Goal: Answer question/provide support: Share knowledge or assist other users

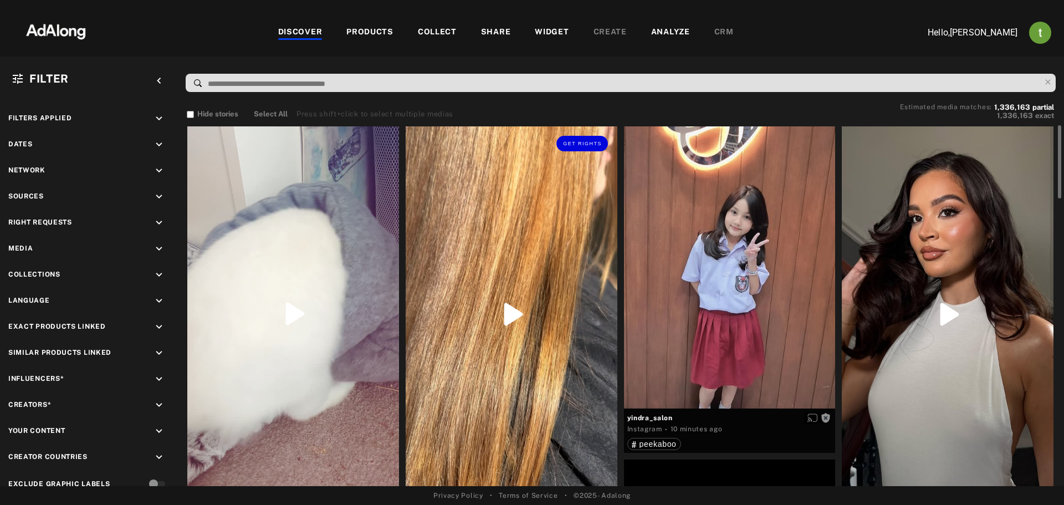
scroll to position [166, 0]
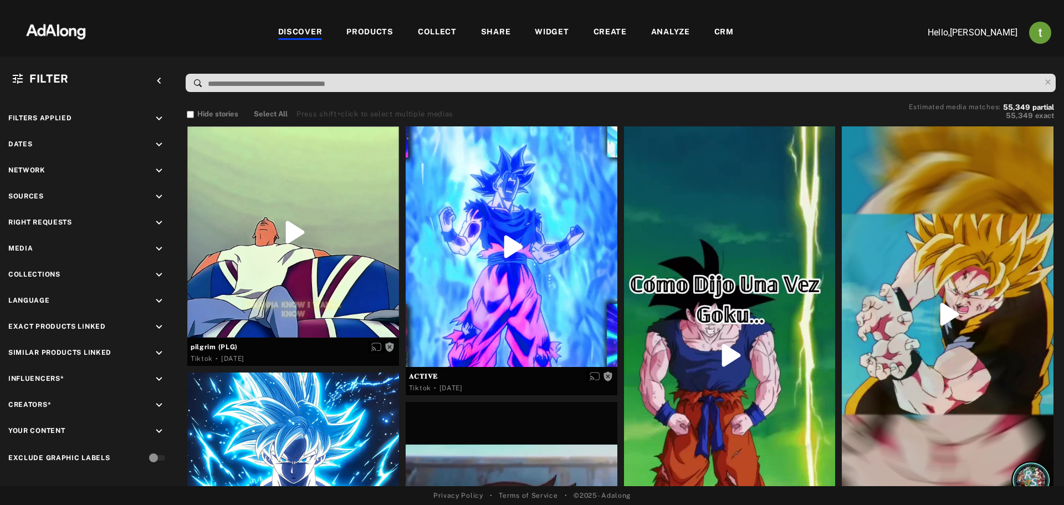
click at [714, 27] on div "CRM" at bounding box center [723, 32] width 19 height 13
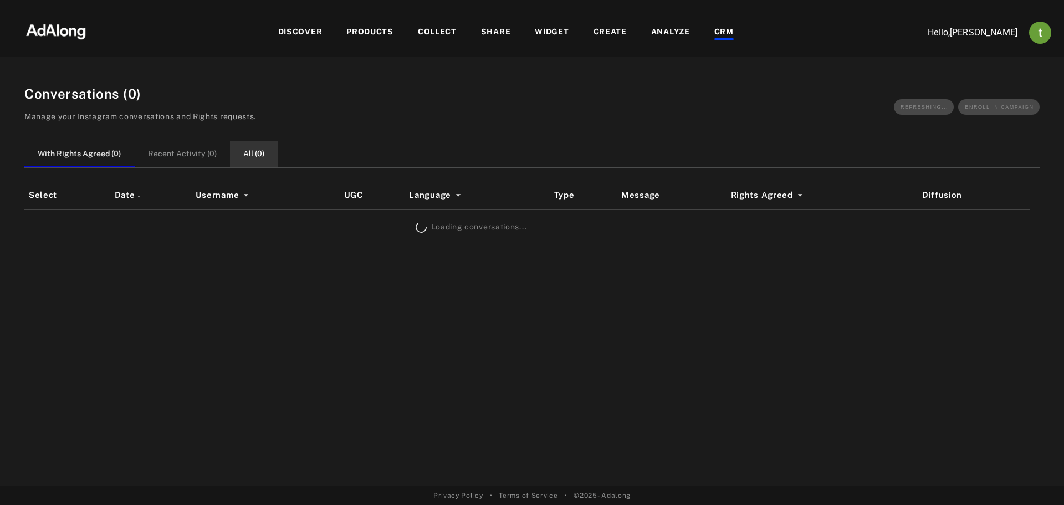
click at [257, 150] on button "All ( 0 )" at bounding box center [254, 154] width 48 height 26
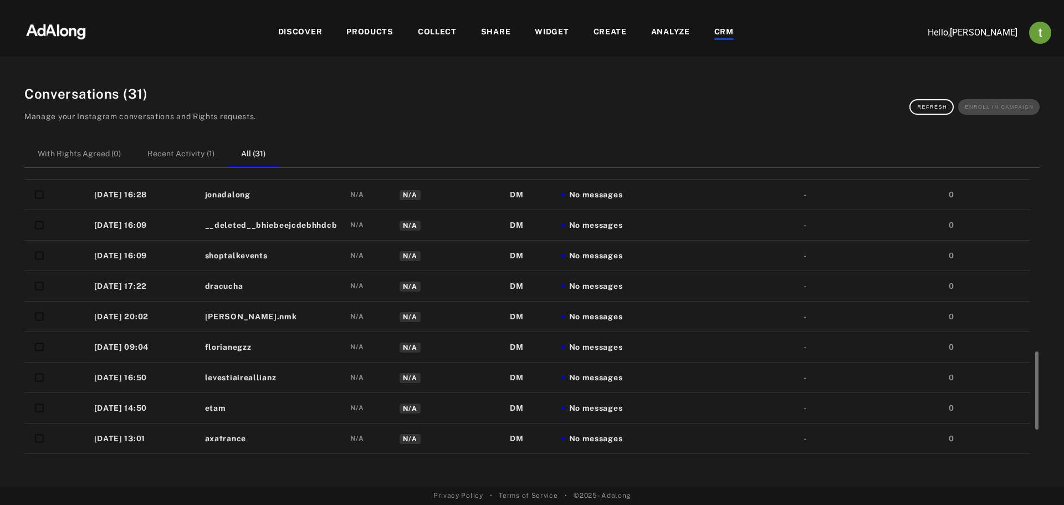
scroll to position [701, 0]
click at [320, 442] on td "test_ygalmessas" at bounding box center [273, 438] width 145 height 30
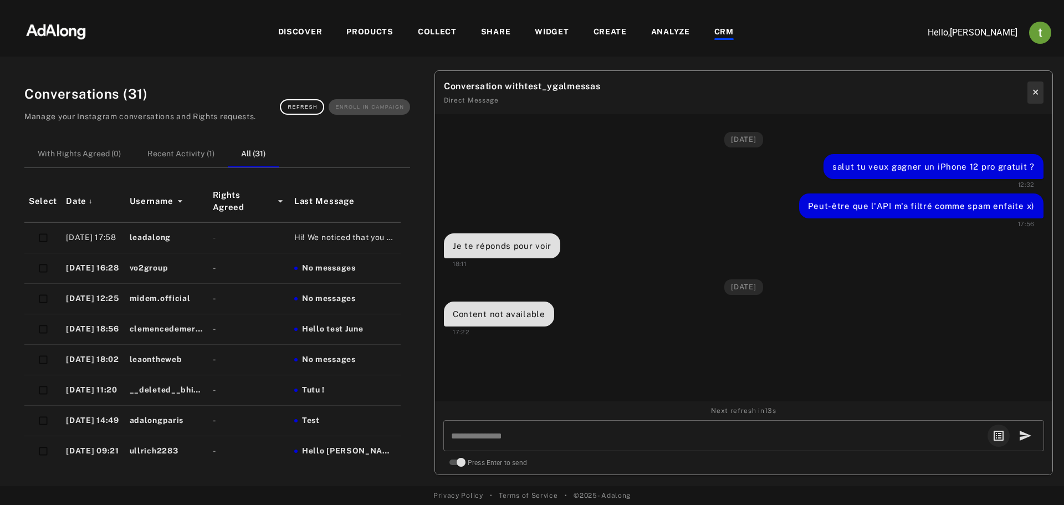
click at [1034, 87] on button "✕" at bounding box center [1035, 92] width 16 height 22
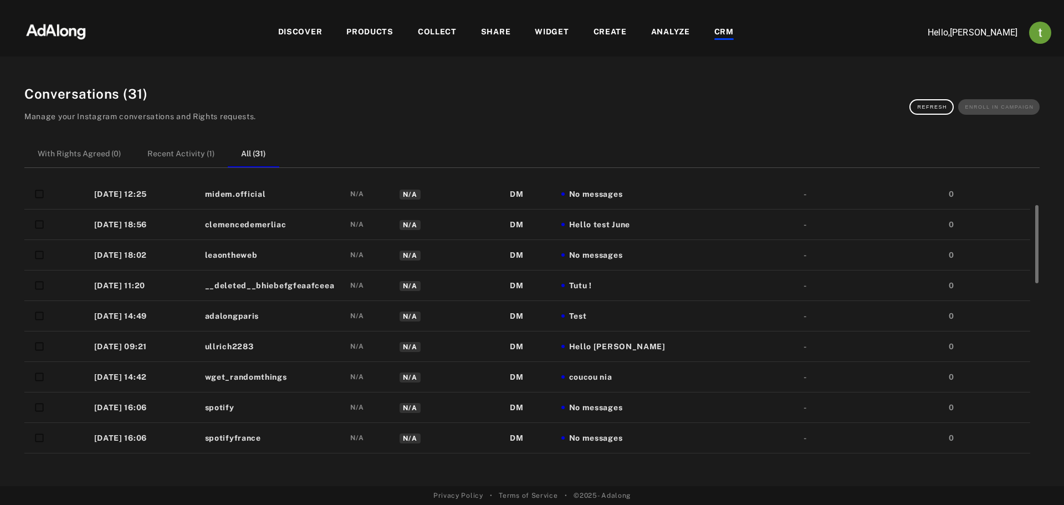
scroll to position [0, 0]
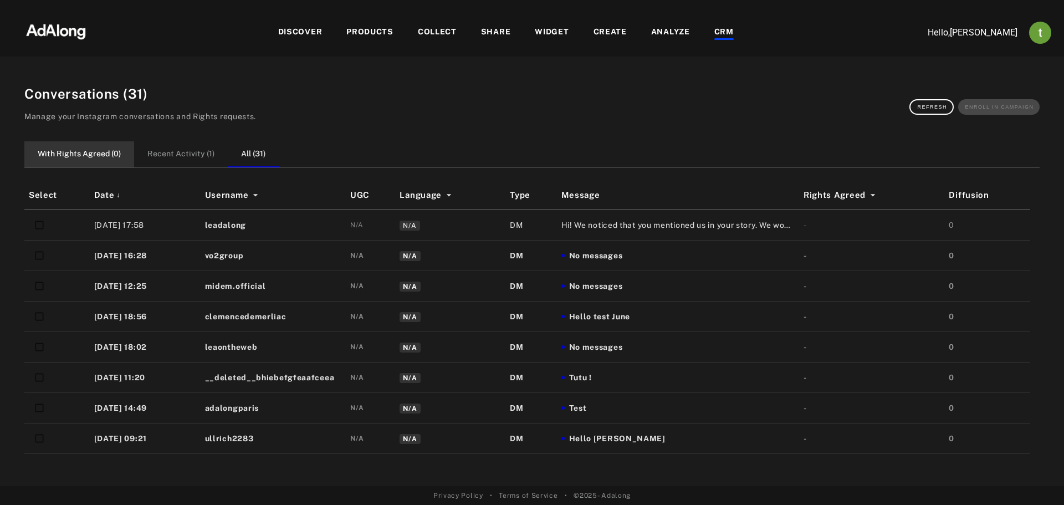
click at [69, 155] on button "With Rights Agreed ( 0 )" at bounding box center [79, 154] width 110 height 26
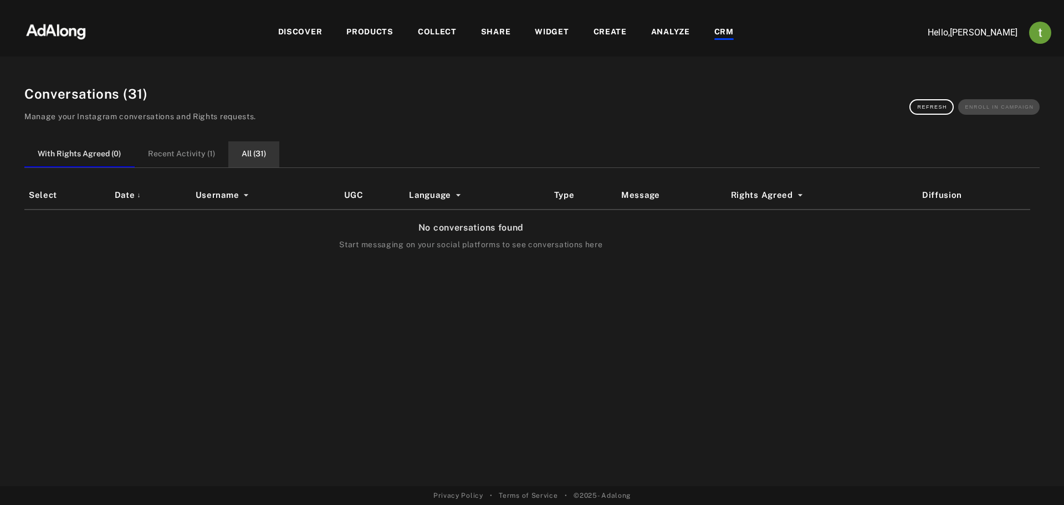
click at [247, 152] on button "All ( 31 )" at bounding box center [253, 154] width 51 height 26
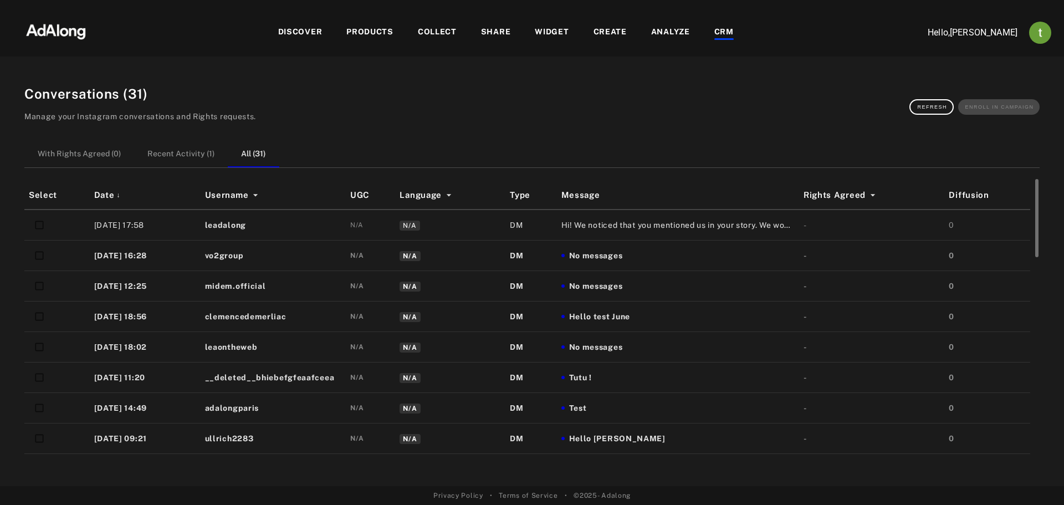
click at [597, 226] on span "Hi! We noticed that you mentioned us in your story. We would love to share it o…" at bounding box center [677, 225] width 233 height 12
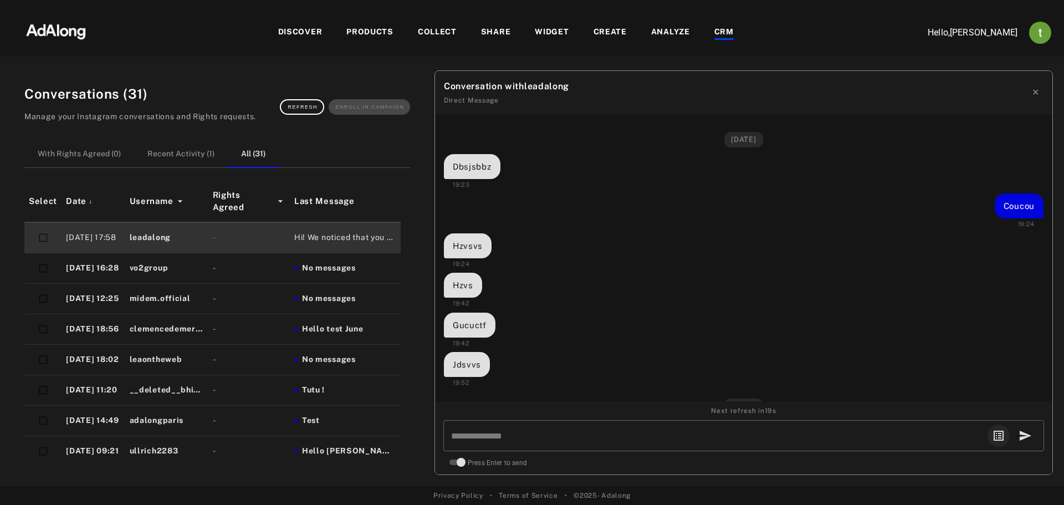
scroll to position [1003, 0]
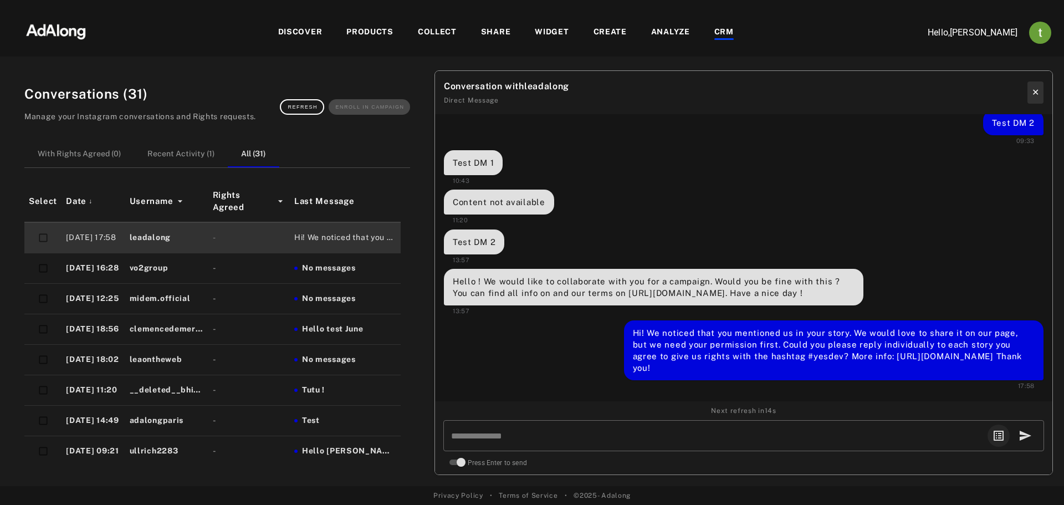
click at [1032, 95] on button "✕" at bounding box center [1035, 92] width 16 height 22
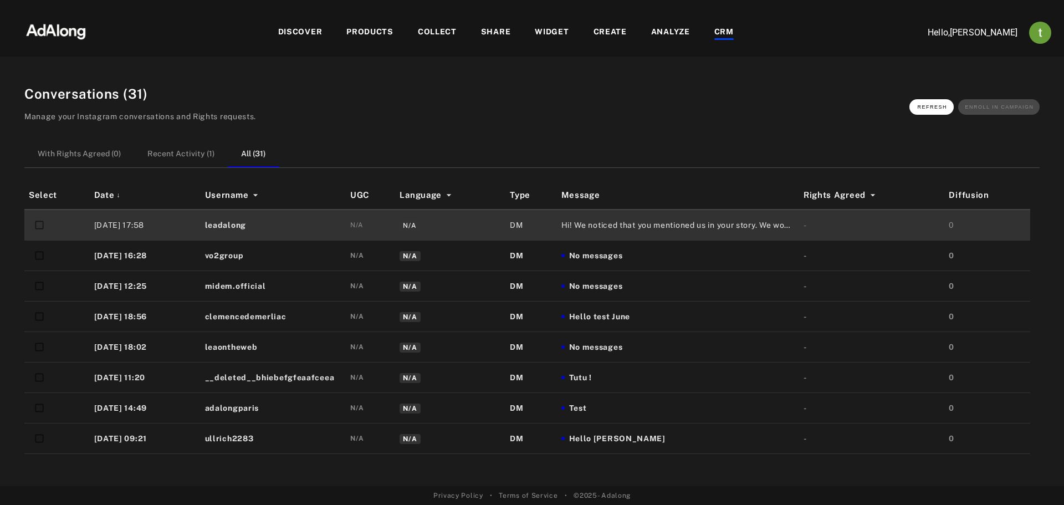
click at [950, 107] on button "Refresh" at bounding box center [931, 107] width 44 height 16
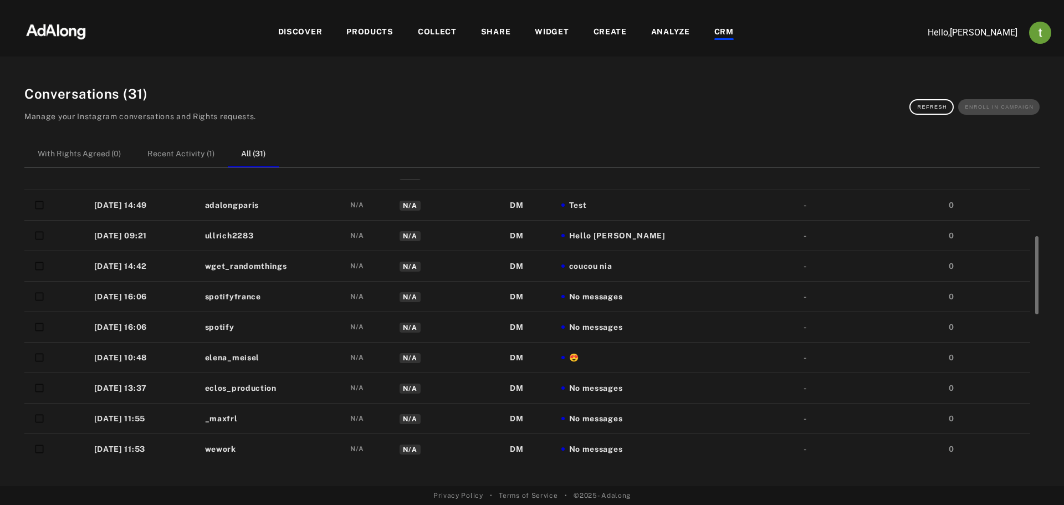
scroll to position [0, 0]
